Goal: Information Seeking & Learning: Learn about a topic

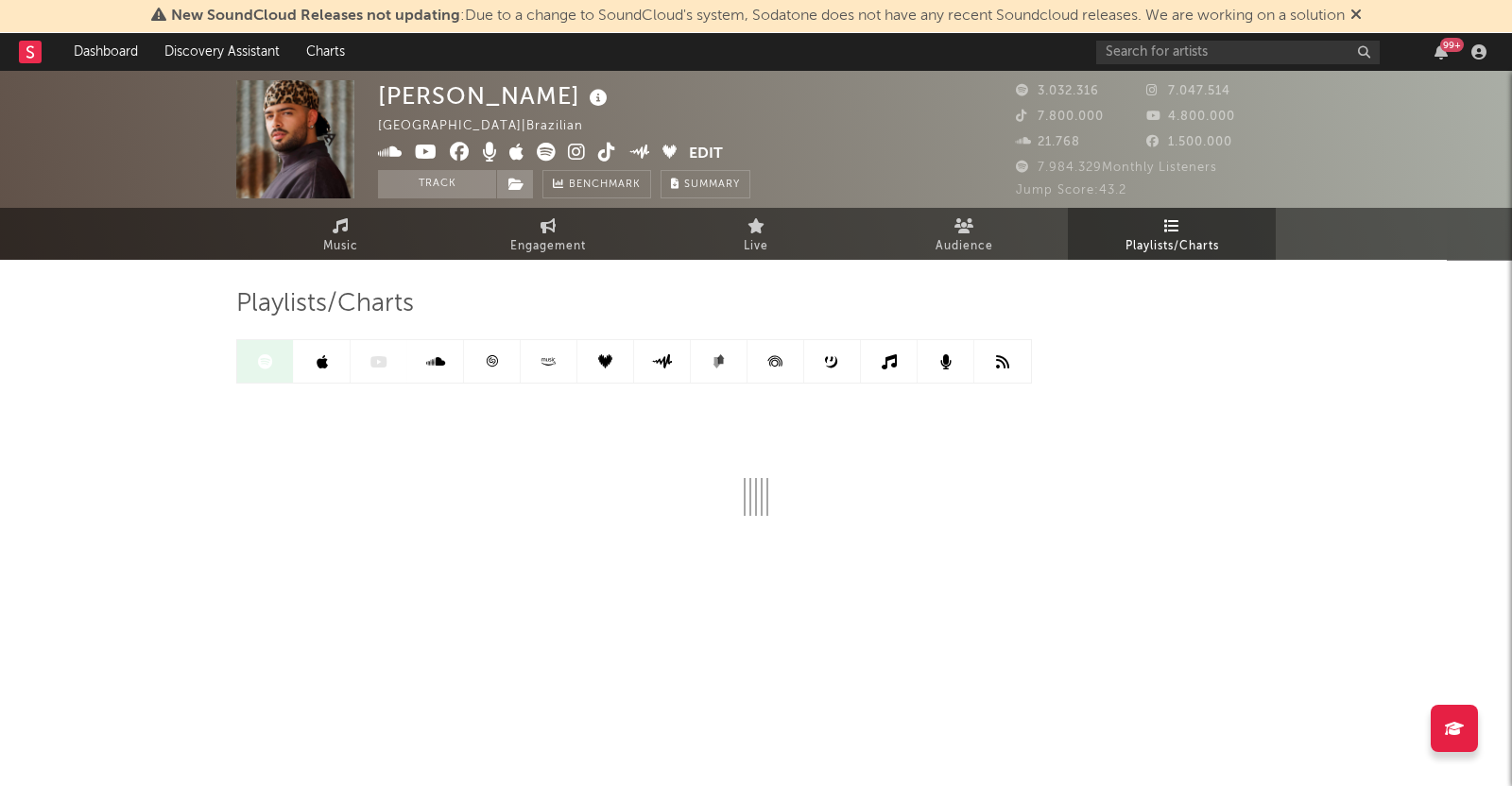
click at [1362, 16] on icon at bounding box center [1356, 14] width 11 height 15
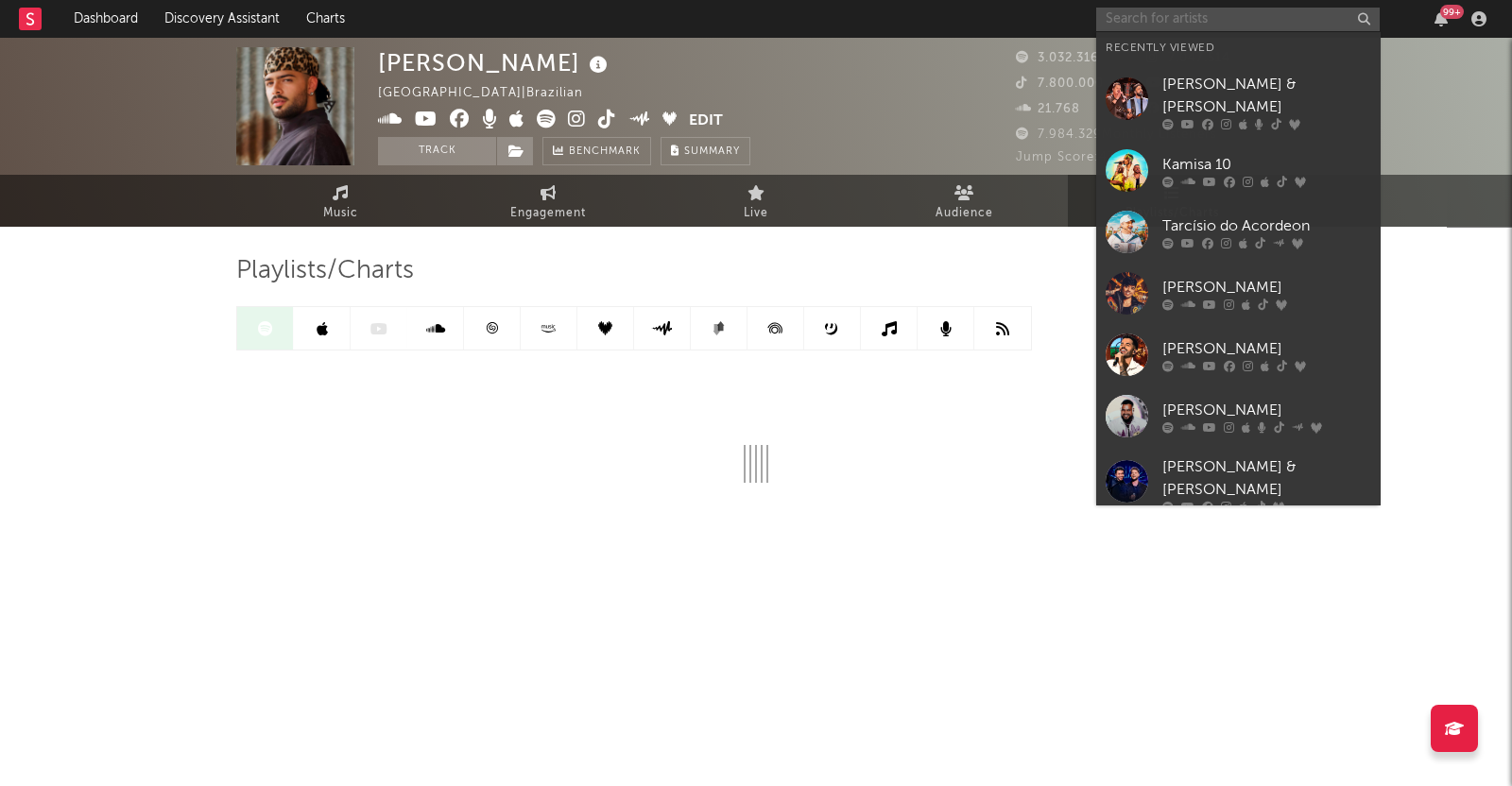
click at [1260, 23] on input "text" at bounding box center [1237, 20] width 284 height 24
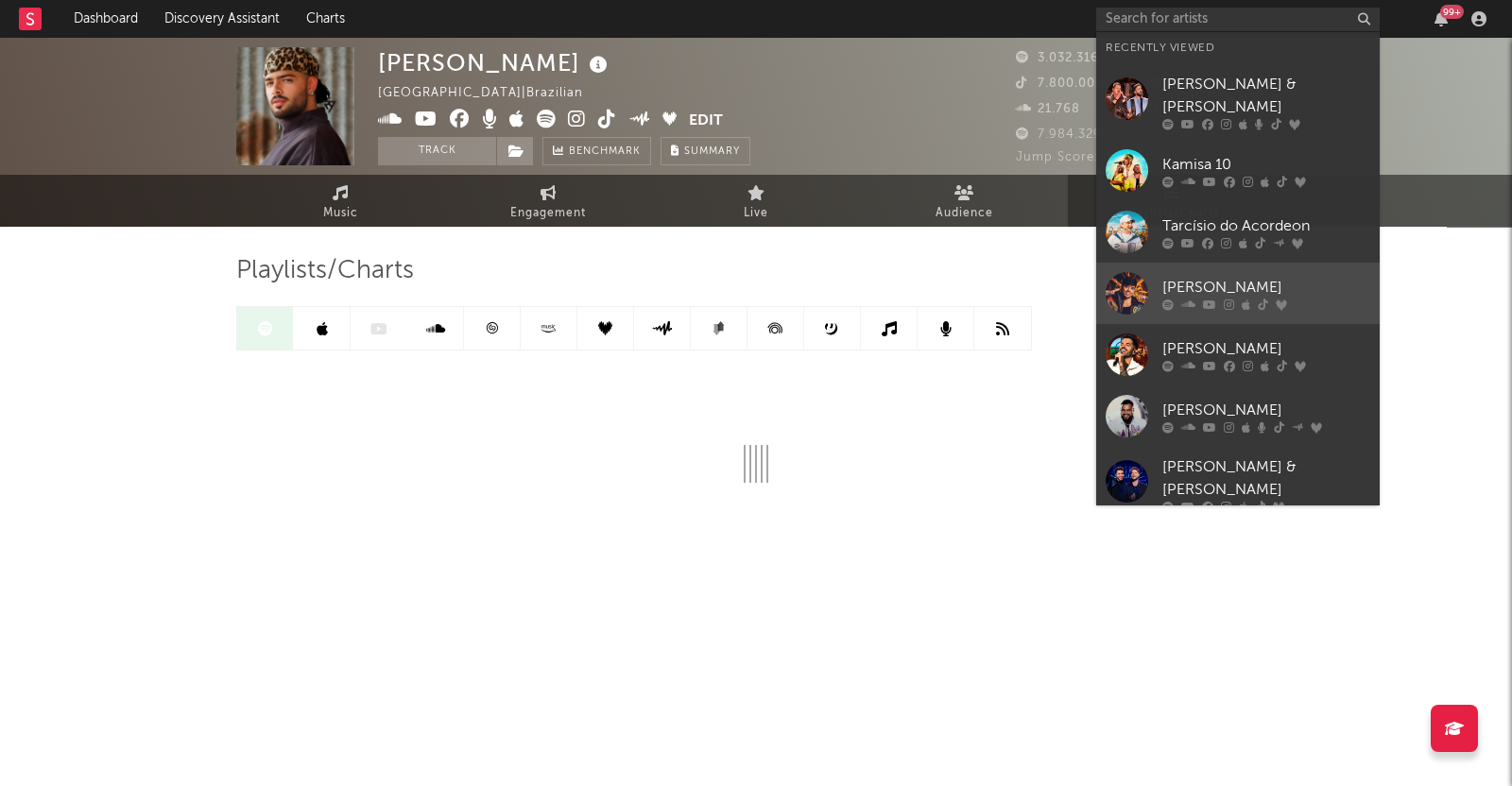
click at [1222, 276] on div "[PERSON_NAME]" at bounding box center [1266, 287] width 208 height 23
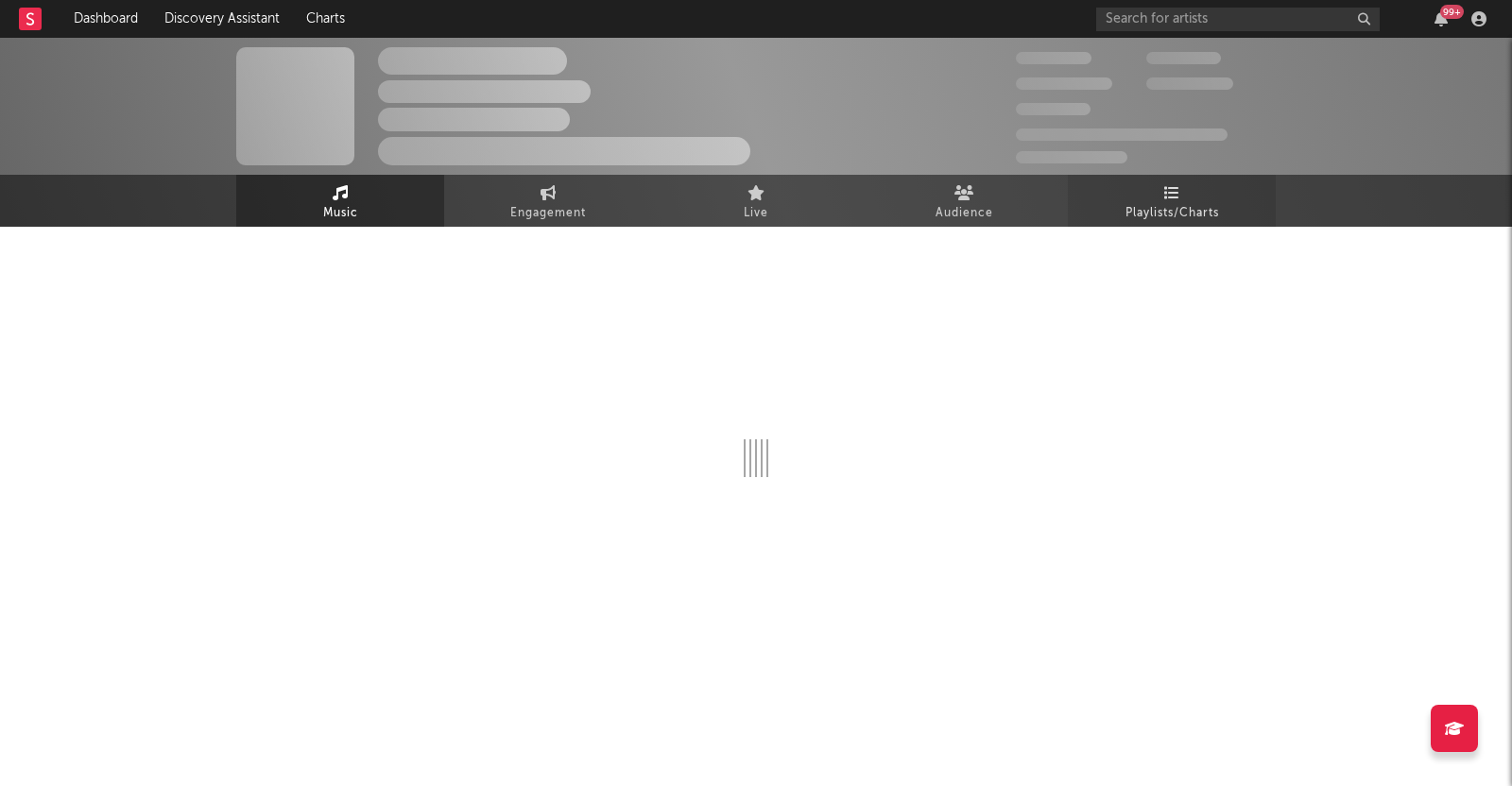
click at [1191, 221] on span "Playlists/Charts" at bounding box center [1173, 213] width 94 height 23
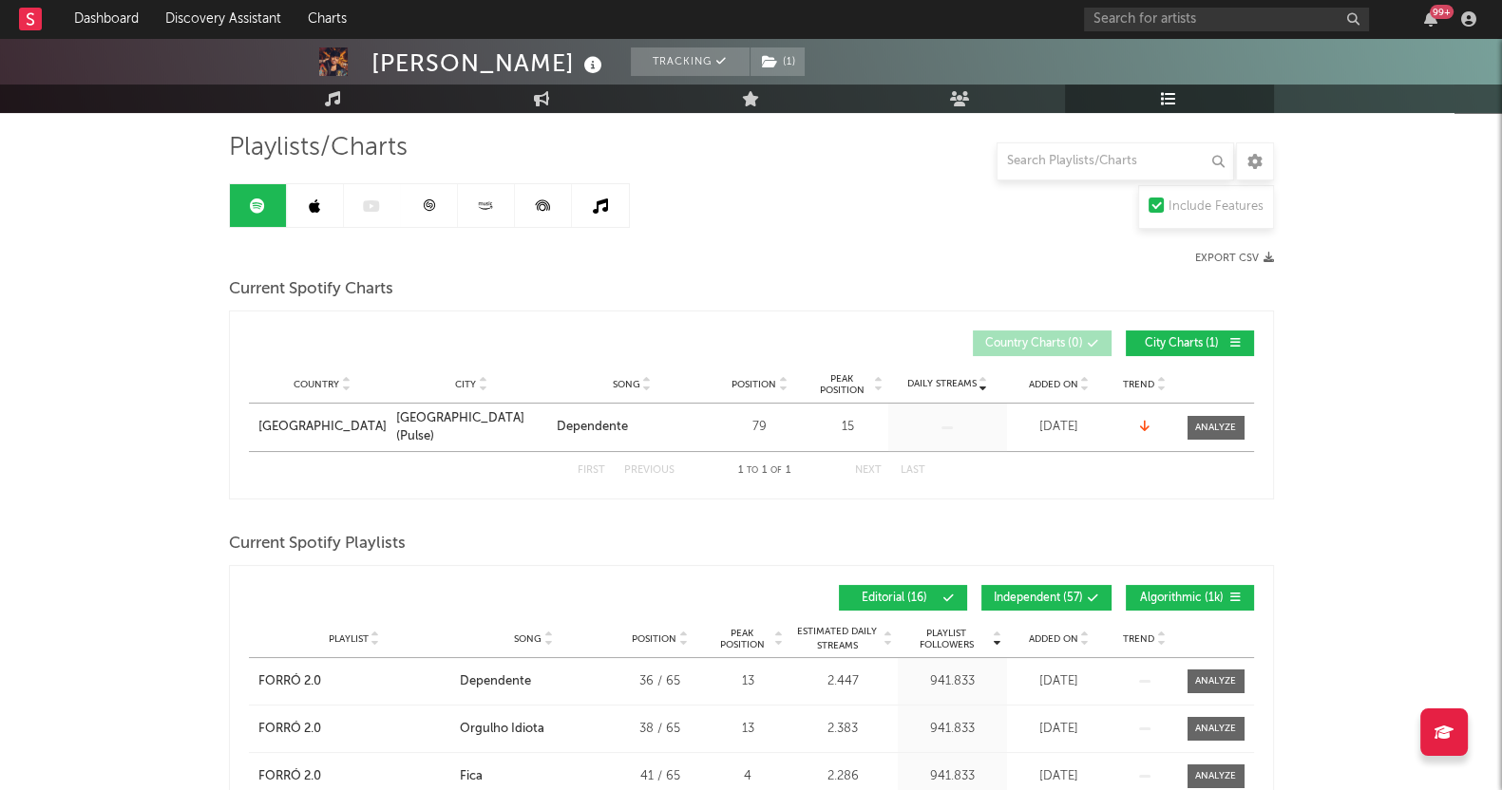
scroll to position [356, 0]
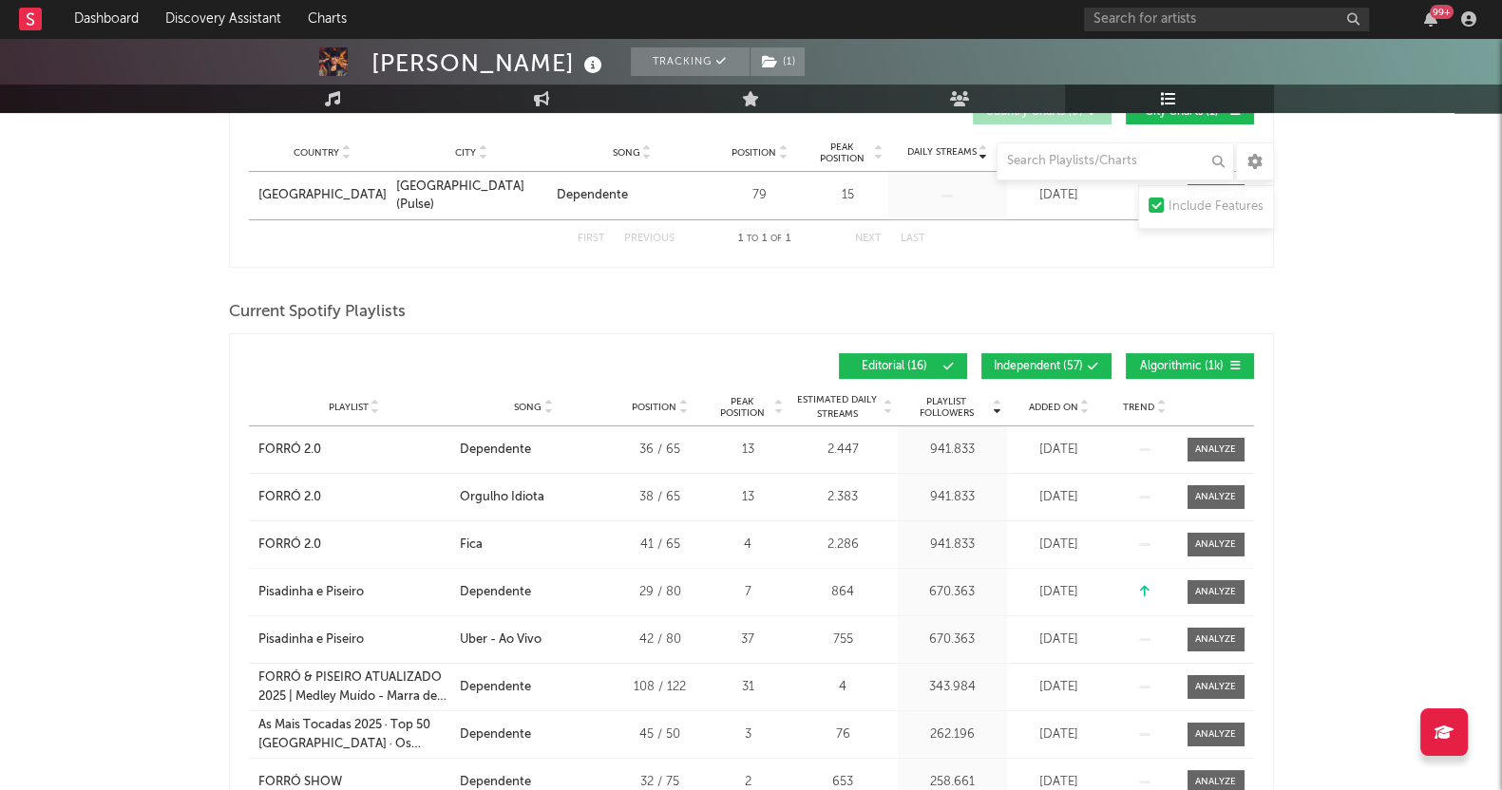
click at [1047, 394] on div "Playlist City Song Position Peak Position Estimated Daily Streams Playlist Foll…" at bounding box center [751, 408] width 1005 height 38
click at [1054, 402] on span "Added On" at bounding box center [1053, 407] width 49 height 11
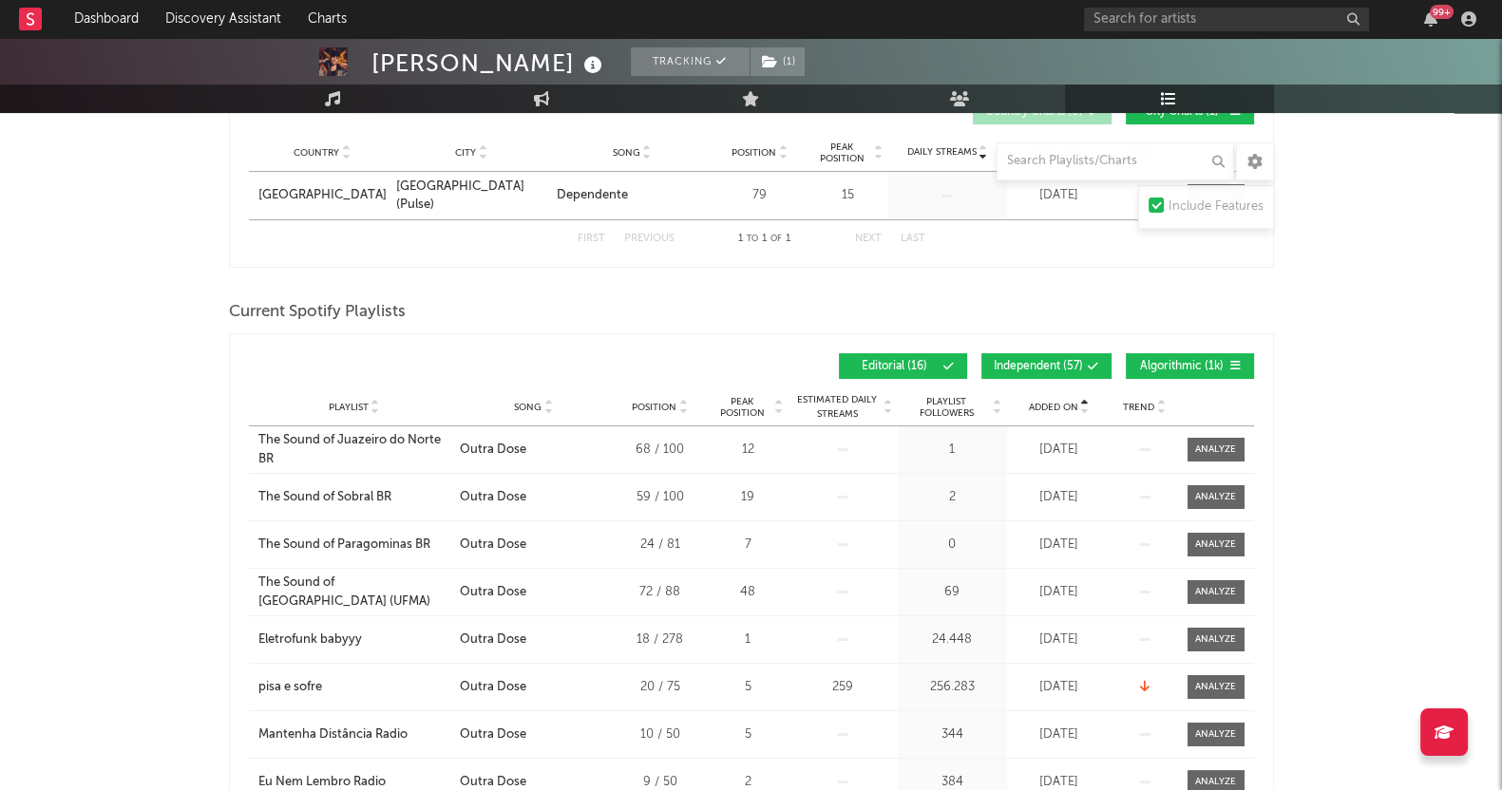
click at [1054, 402] on span "Added On" at bounding box center [1053, 407] width 49 height 11
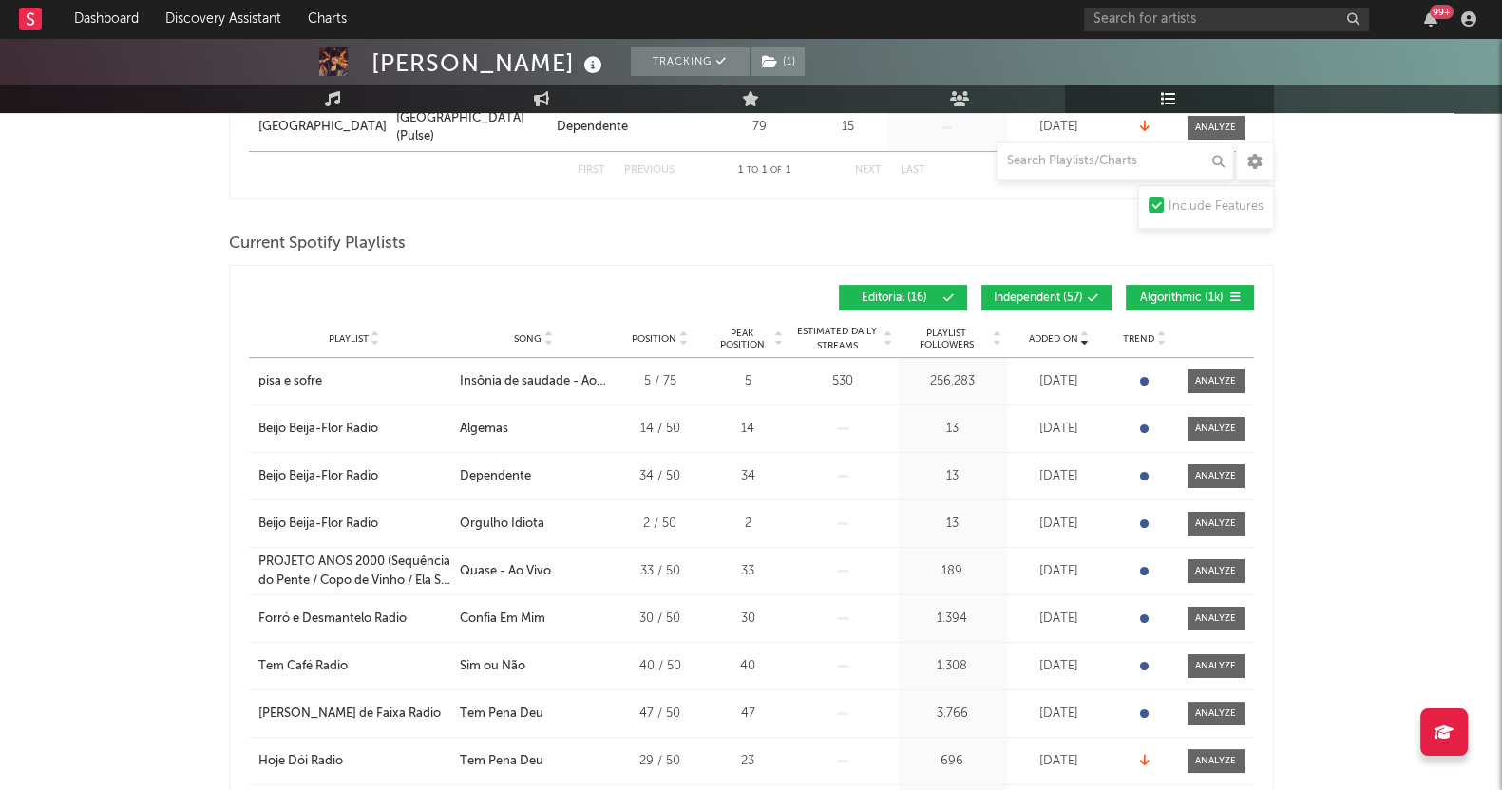
scroll to position [474, 0]
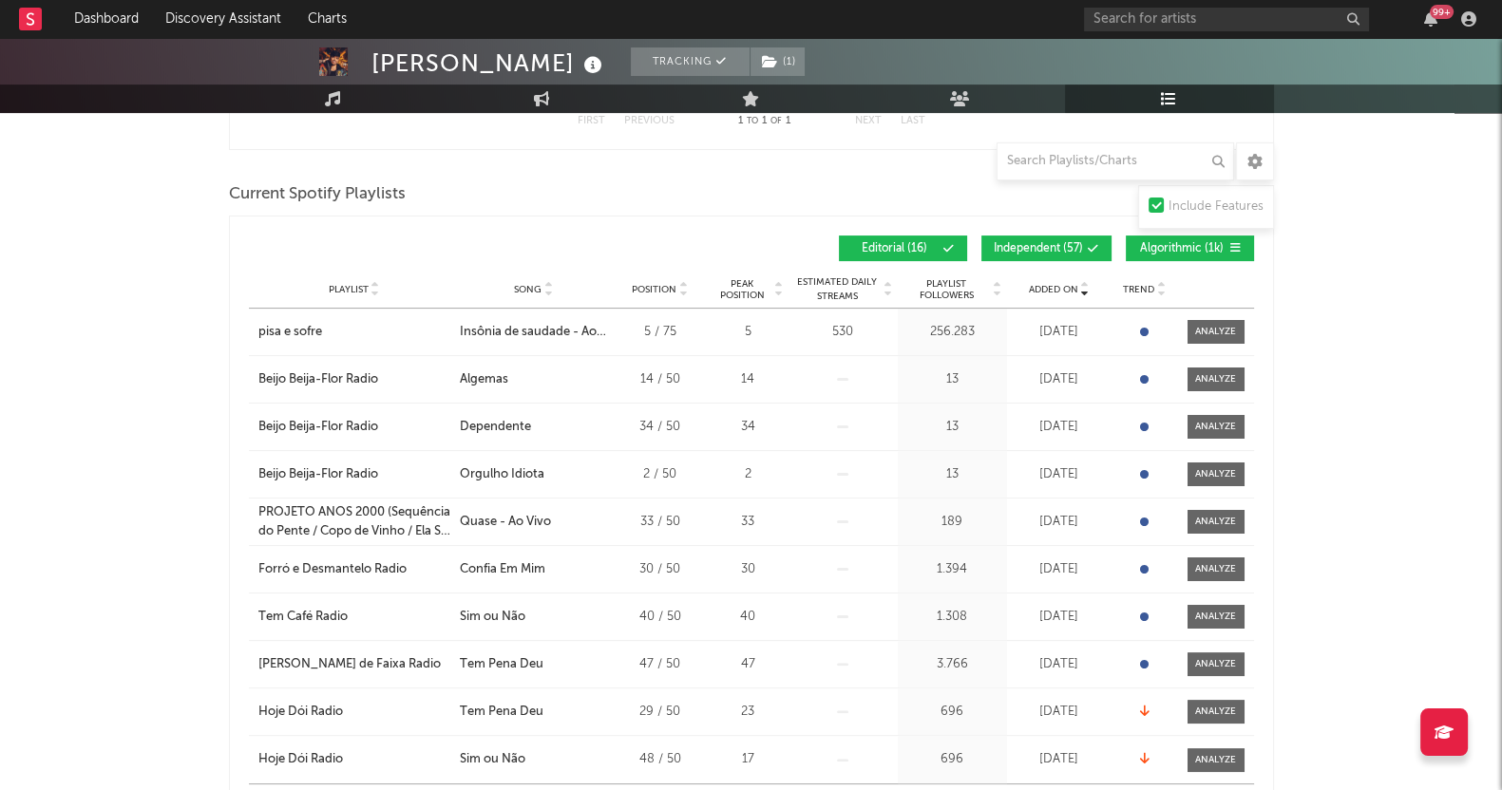
click at [1150, 243] on span "Algorithmic ( 1k )" at bounding box center [1181, 248] width 87 height 11
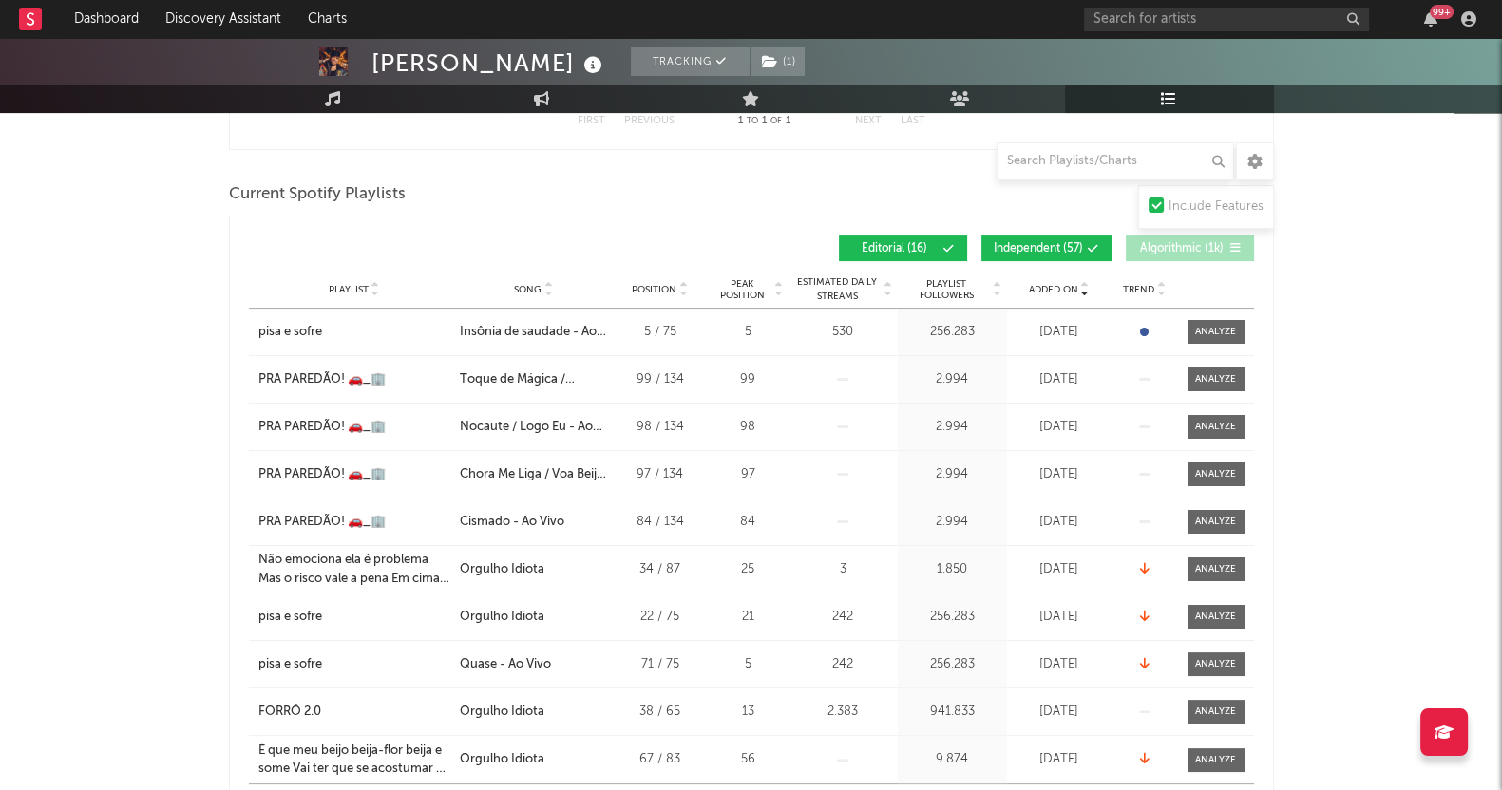
click at [1038, 243] on span "Independent ( 57 )" at bounding box center [1038, 248] width 89 height 11
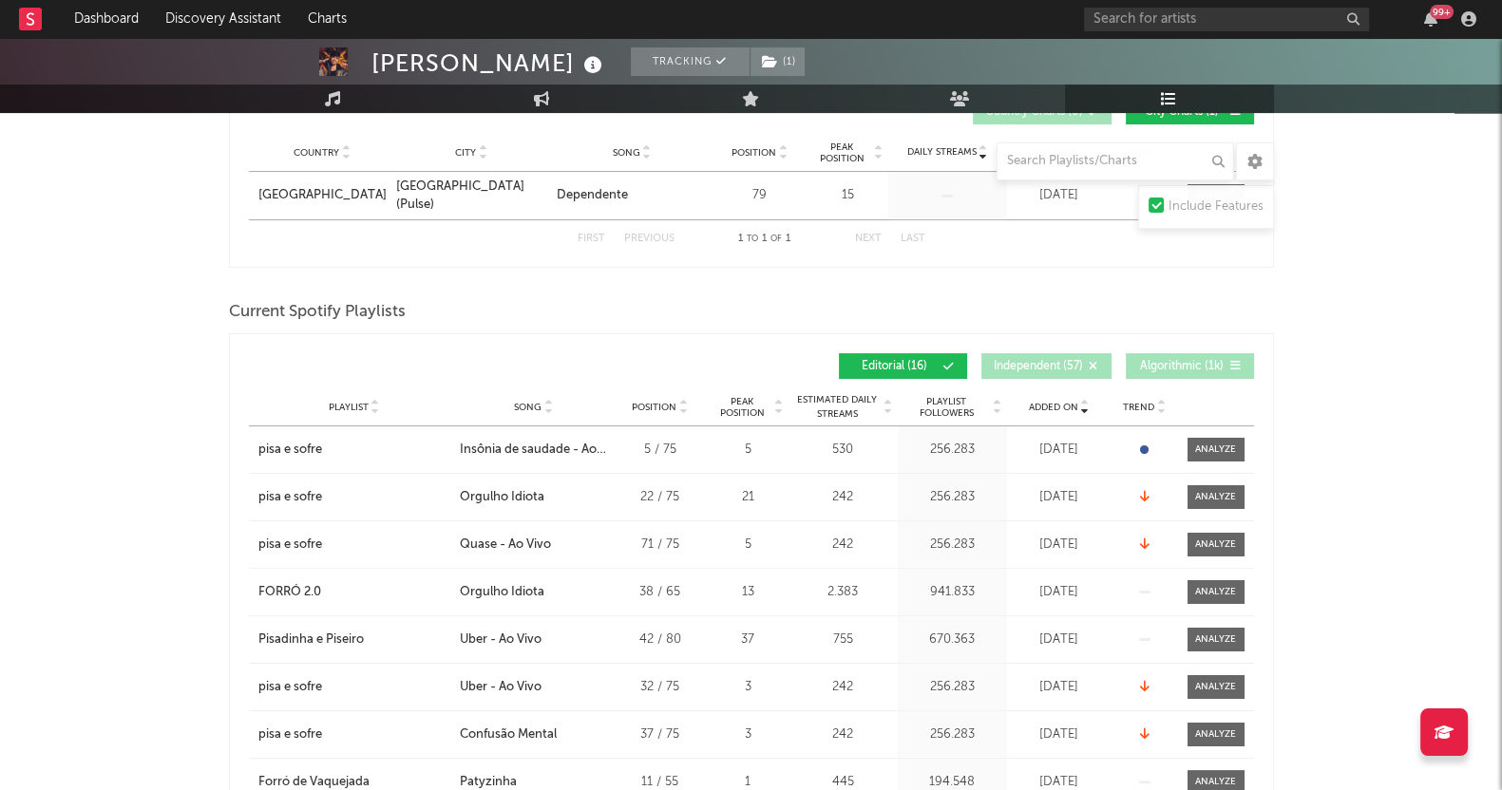
scroll to position [0, 0]
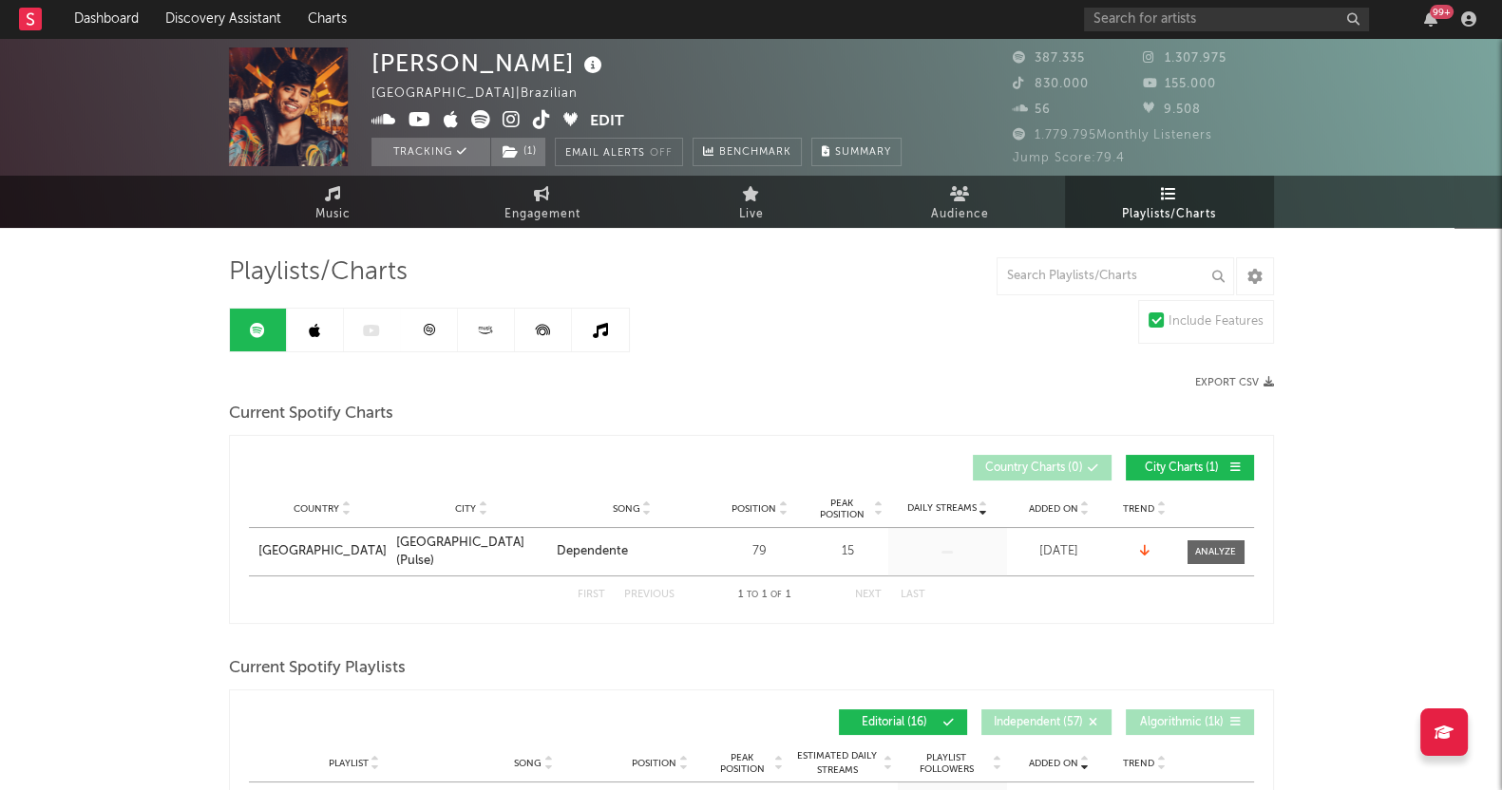
click at [316, 327] on icon at bounding box center [314, 330] width 11 height 15
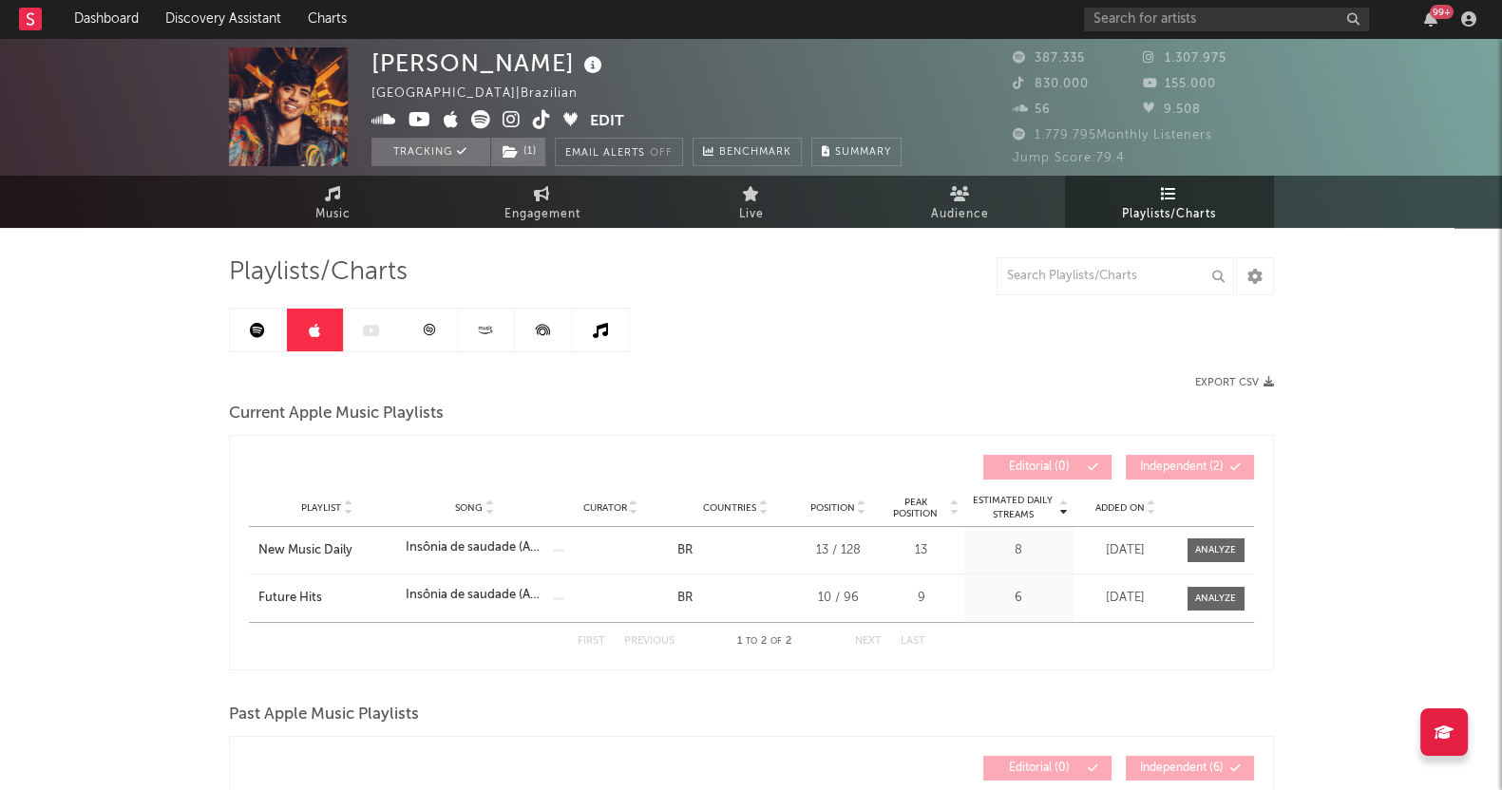
drag, startPoint x: 5, startPoint y: 520, endPoint x: 25, endPoint y: 444, distance: 78.6
click at [5, 519] on div "Thiago Freitas [GEOGRAPHIC_DATA] | Brazilian Edit Tracking ( 1 ) Email Alerts O…" at bounding box center [751, 657] width 1502 height 1238
click at [418, 323] on link at bounding box center [429, 330] width 57 height 43
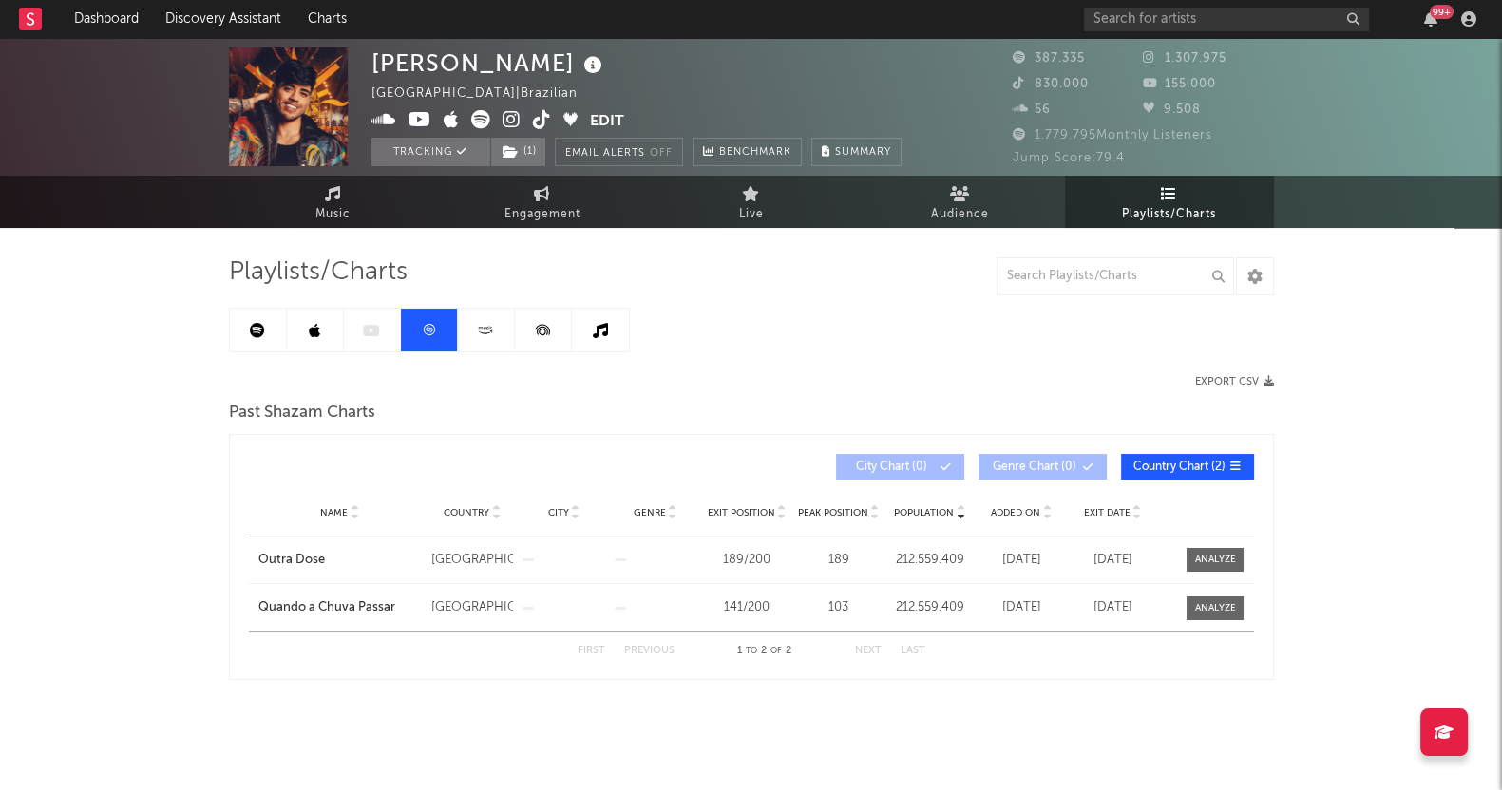
click at [485, 326] on icon at bounding box center [486, 330] width 22 height 14
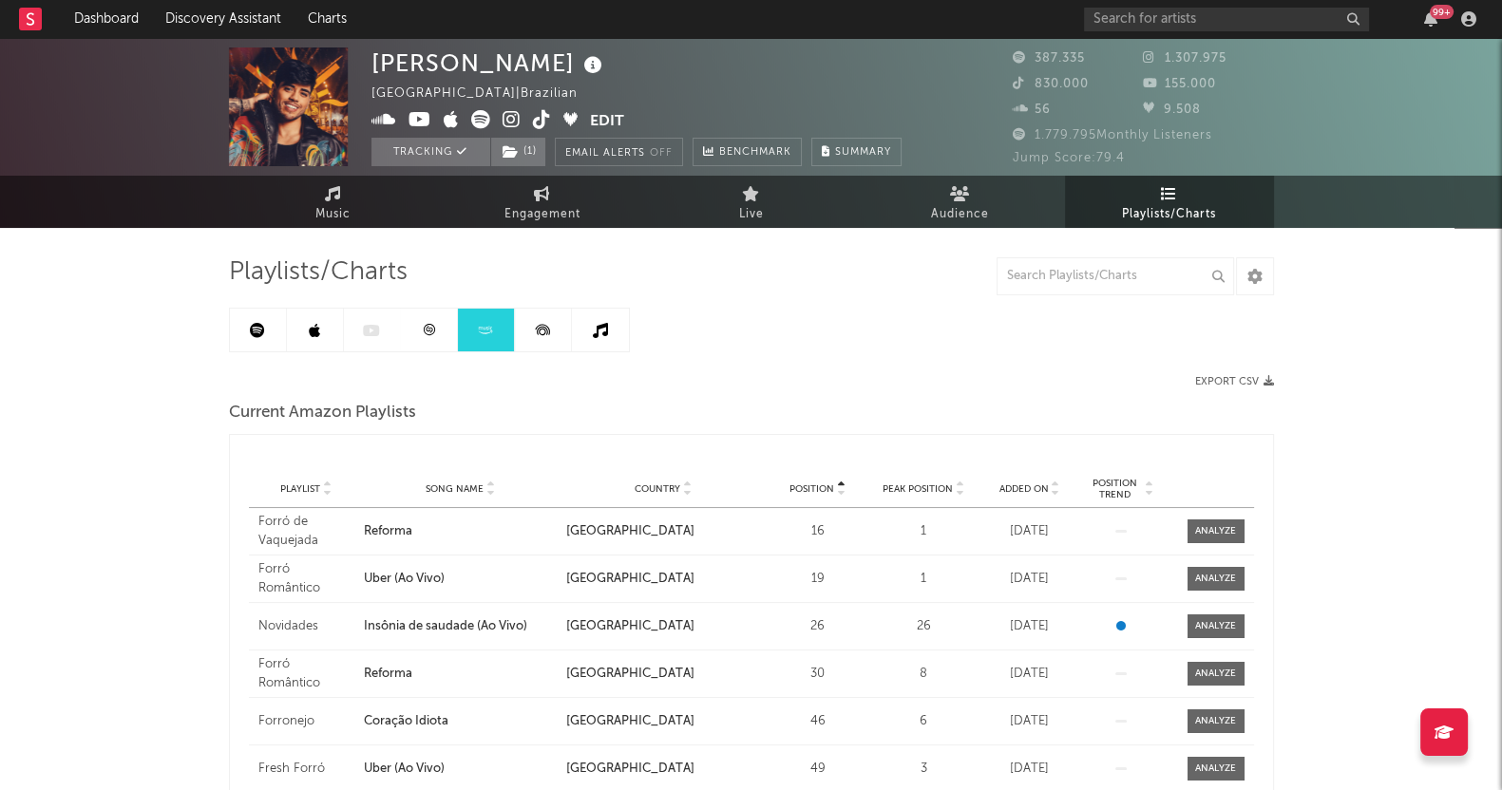
click at [1025, 478] on div "Playlist Song Name Country Position Peak Position Added On Exited On Position T…" at bounding box center [751, 489] width 1005 height 38
click at [1031, 487] on span "Added On" at bounding box center [1024, 489] width 49 height 11
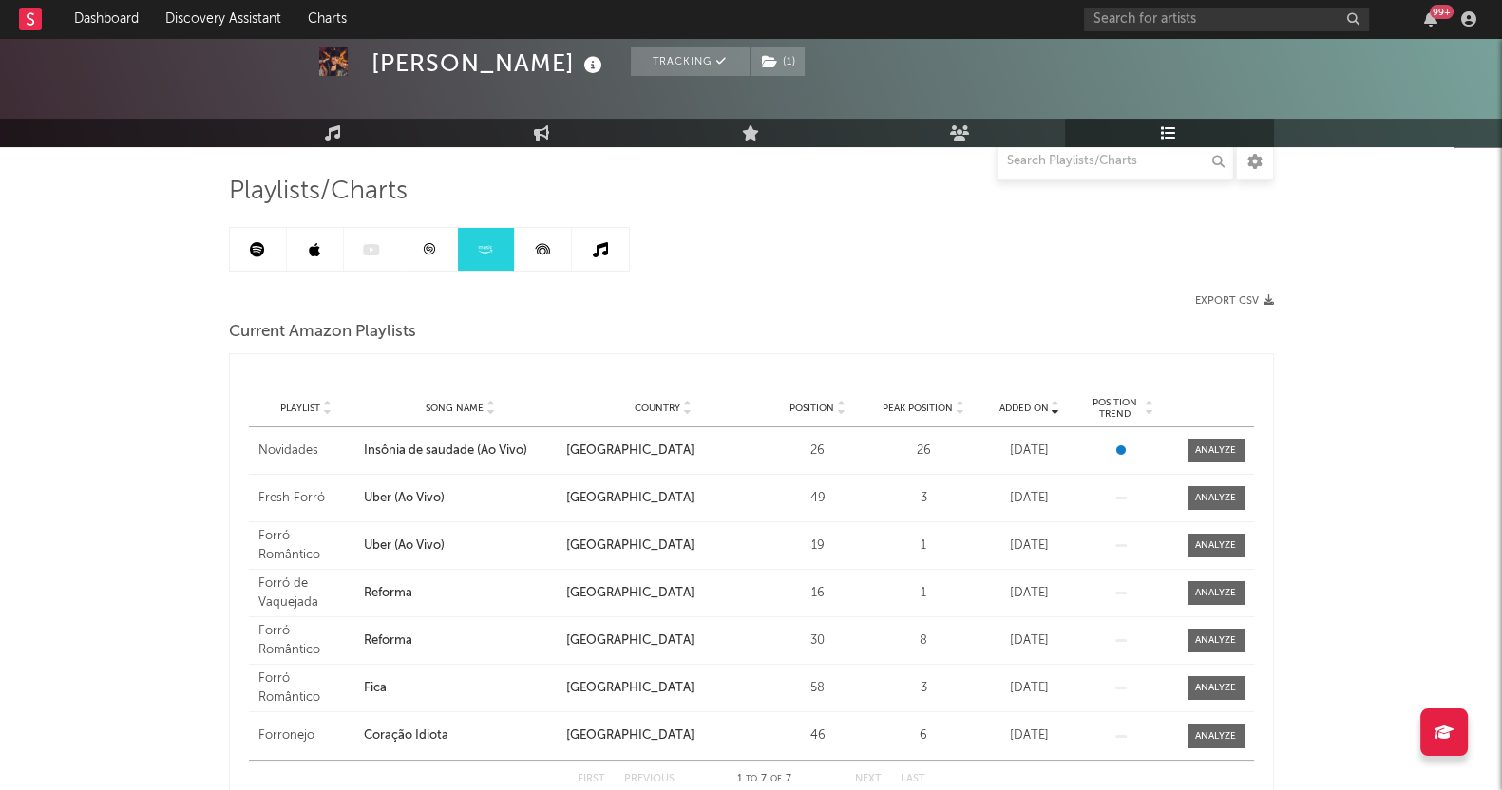
scroll to position [118, 0]
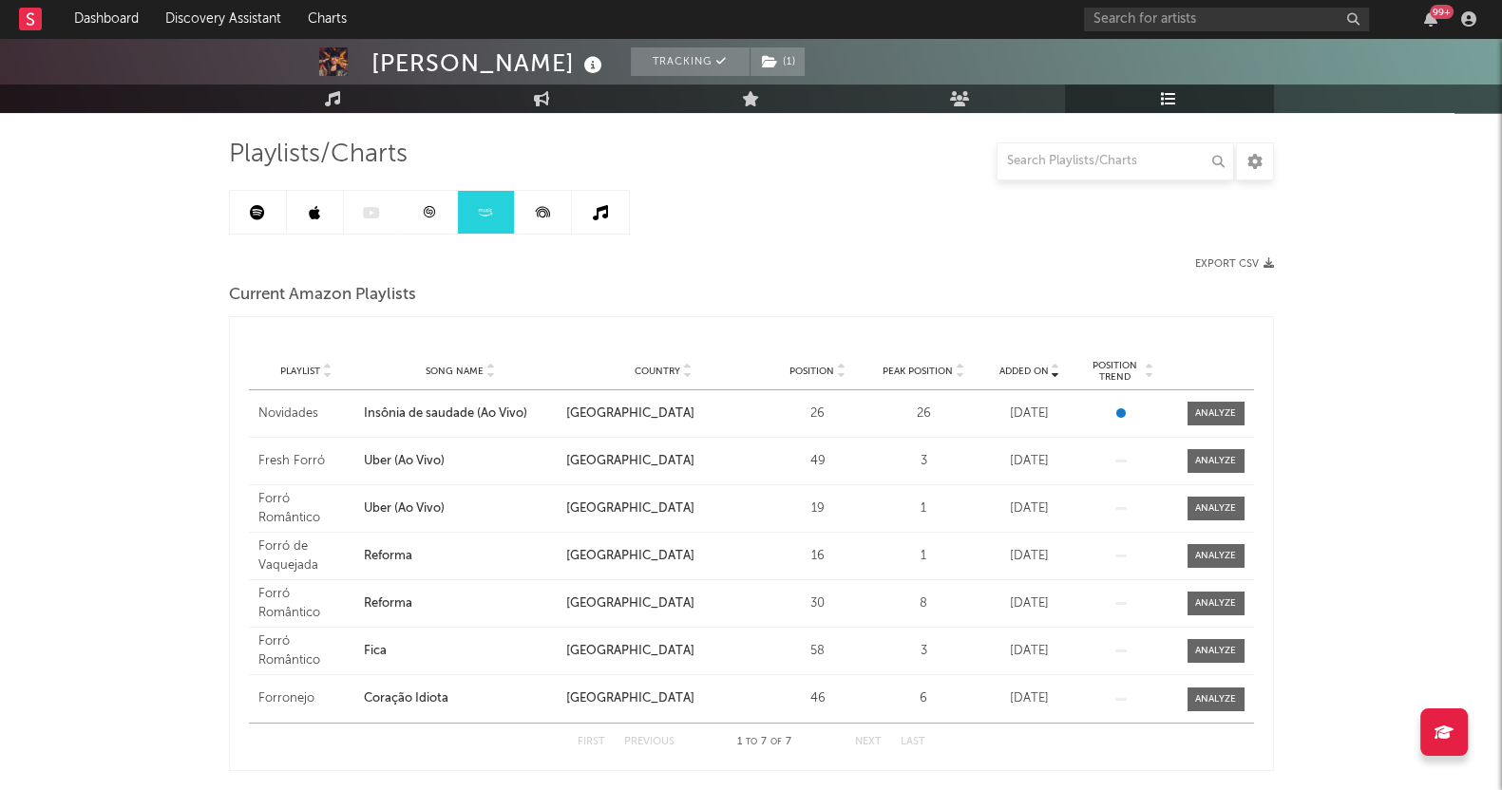
click at [16, 451] on div "Thiago Freitas Tracking ( 1 ) [GEOGRAPHIC_DATA] | Brazilian Edit Tracking ( 1 )…" at bounding box center [751, 734] width 1502 height 1628
click at [553, 213] on icon at bounding box center [543, 212] width 43 height 43
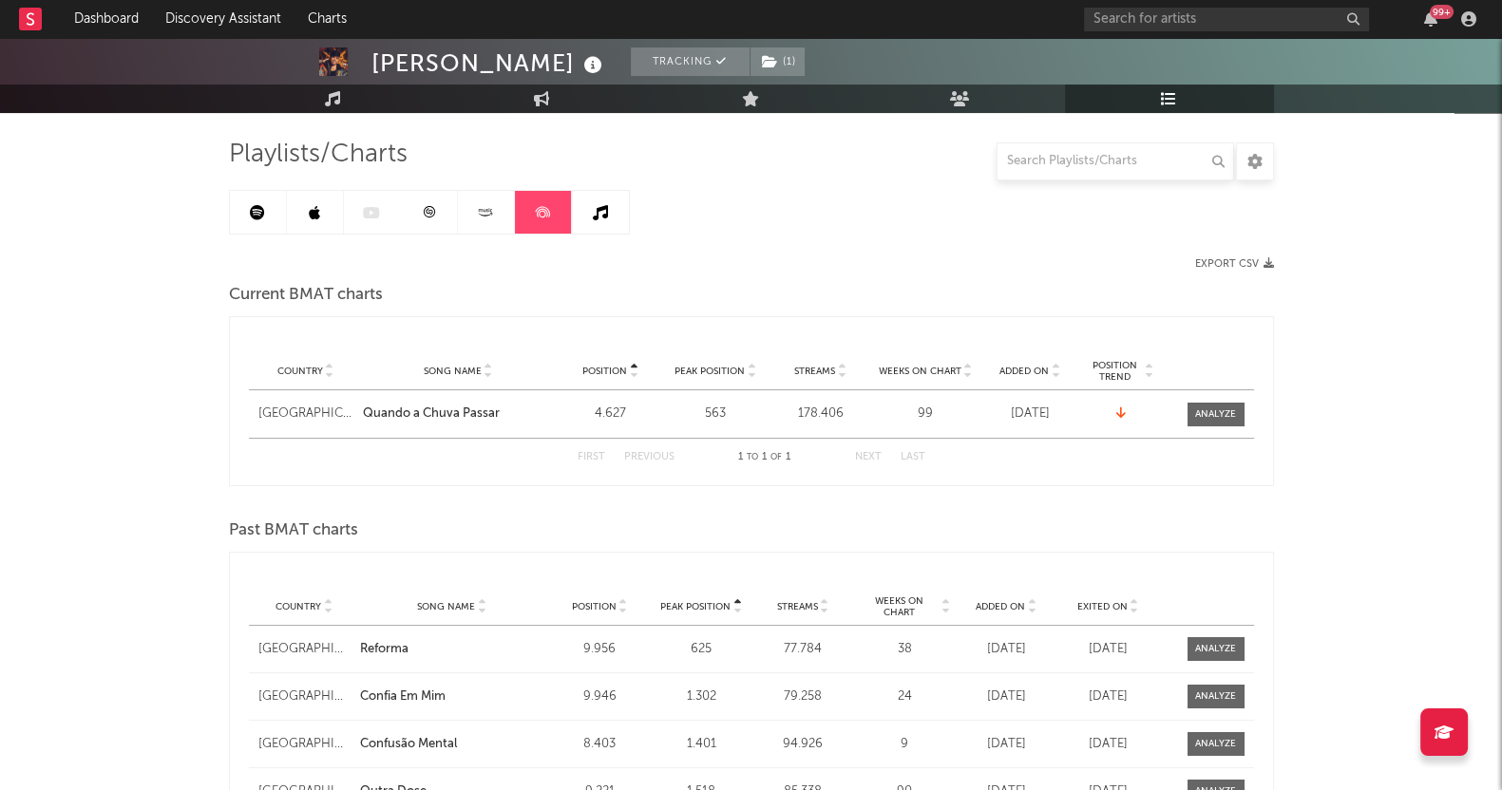
click at [584, 214] on link at bounding box center [600, 212] width 57 height 43
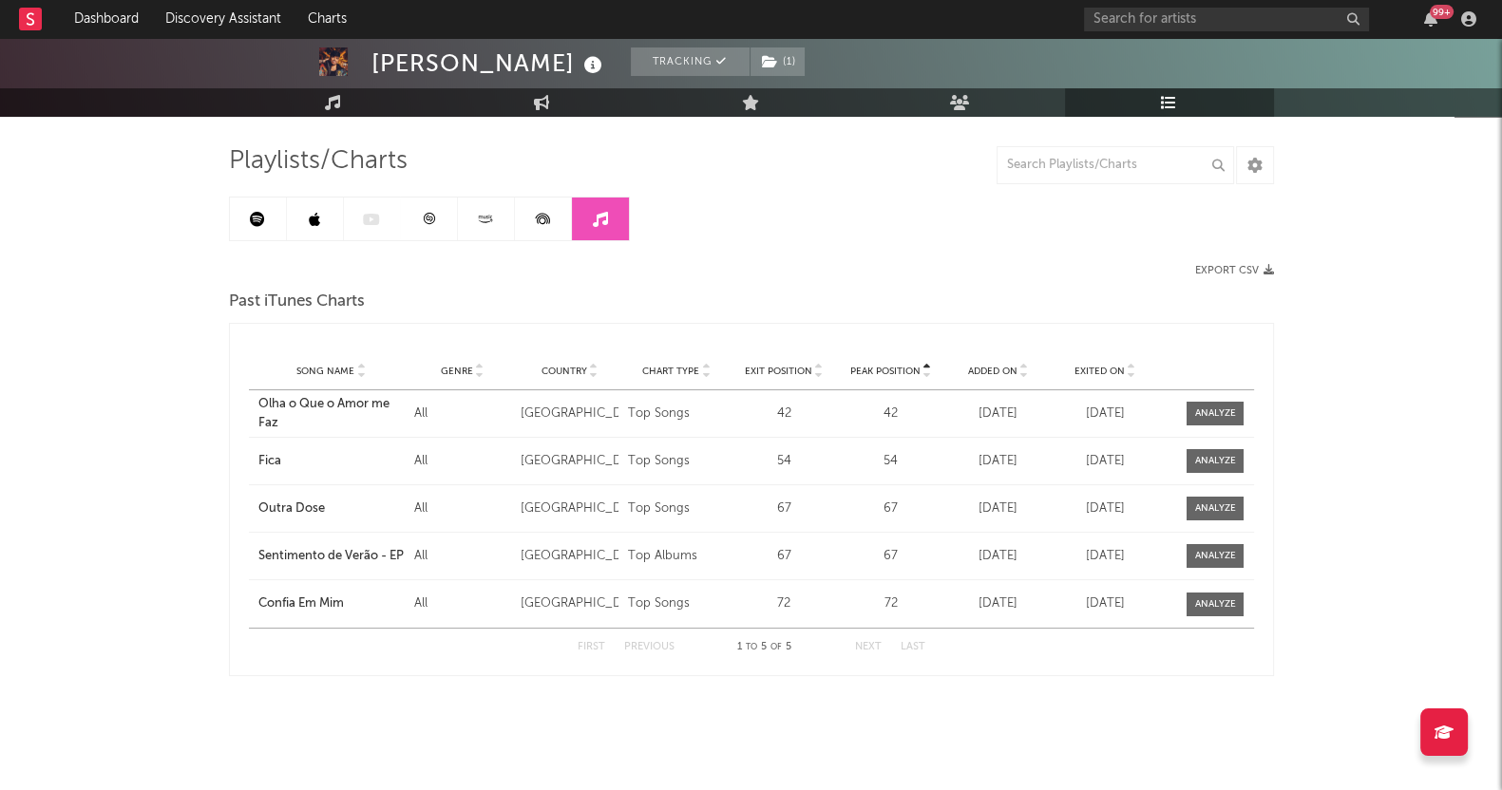
scroll to position [109, 0]
